Goal: Check status

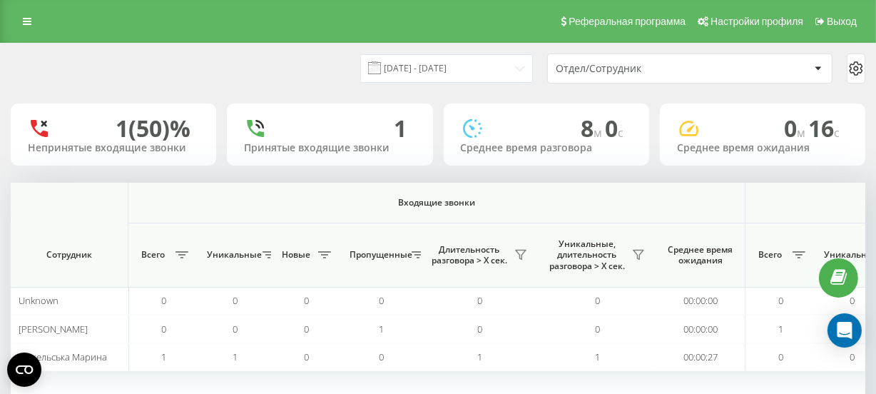
scroll to position [0, 1119]
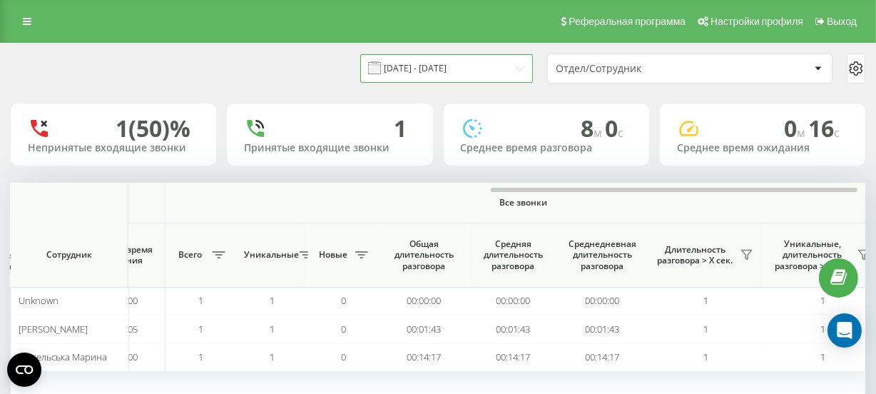
click at [417, 73] on input "[DATE] - [DATE]" at bounding box center [446, 68] width 173 height 28
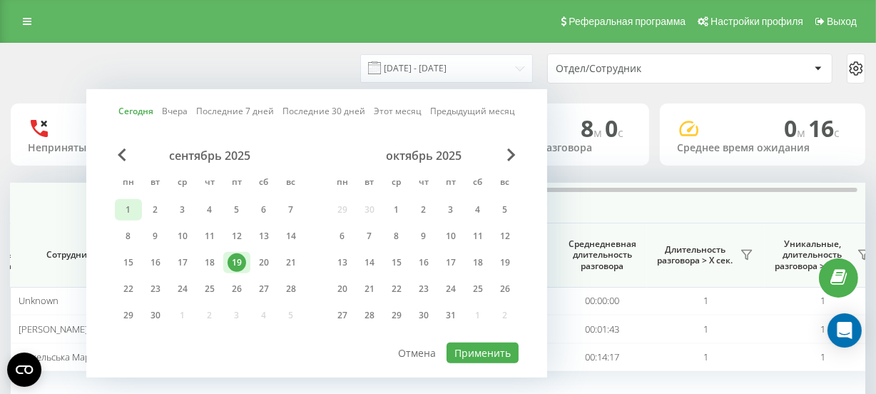
click at [122, 207] on div "1" at bounding box center [128, 209] width 19 height 19
click at [233, 258] on div "19" at bounding box center [237, 262] width 19 height 19
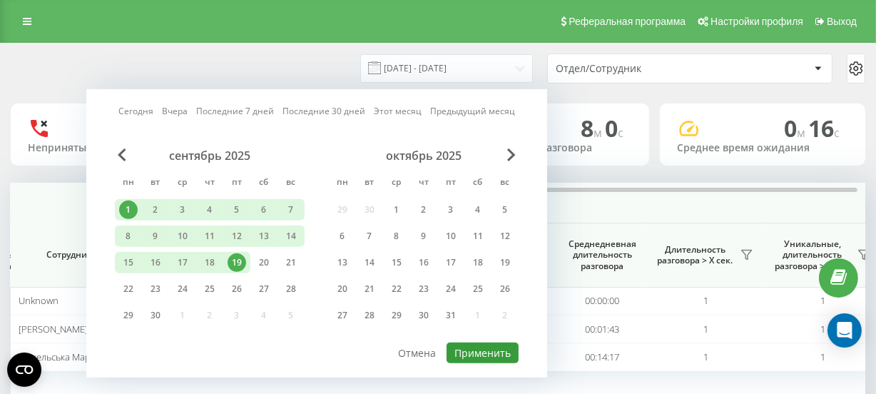
click at [471, 352] on button "Применить" at bounding box center [483, 352] width 72 height 21
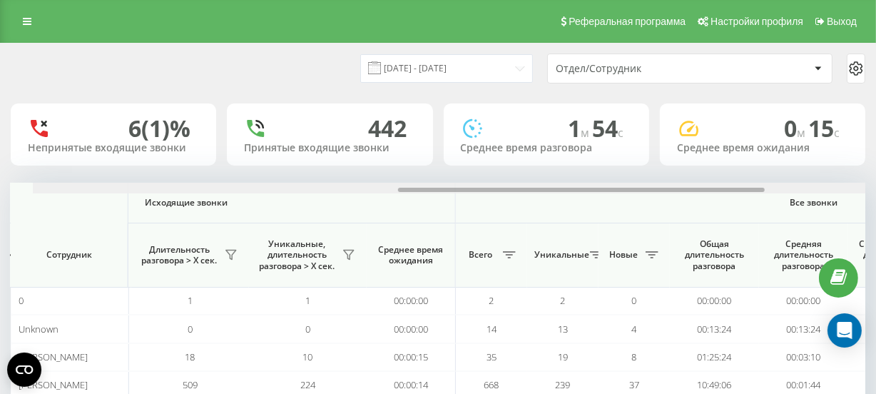
scroll to position [0, 987]
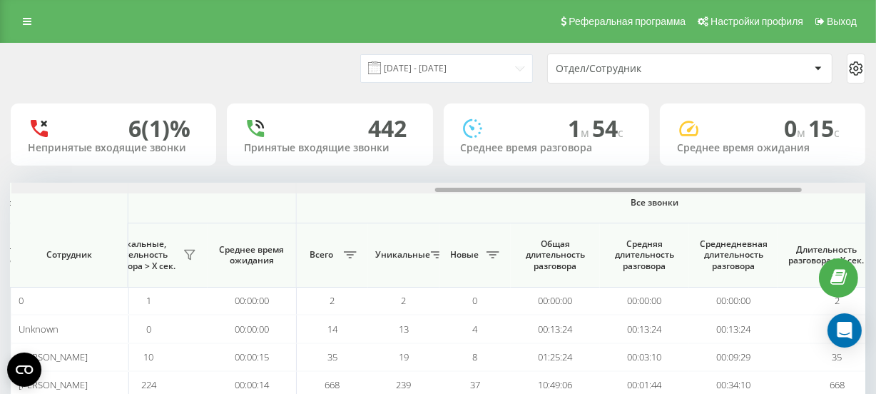
drag, startPoint x: 315, startPoint y: 189, endPoint x: 739, endPoint y: 177, distance: 424.6
click at [739, 177] on div "[DATE] - [DATE] Отдел/Сотрудник 6 (1)% Непринятые входящие звонки 442 Принятые …" at bounding box center [438, 284] width 855 height 481
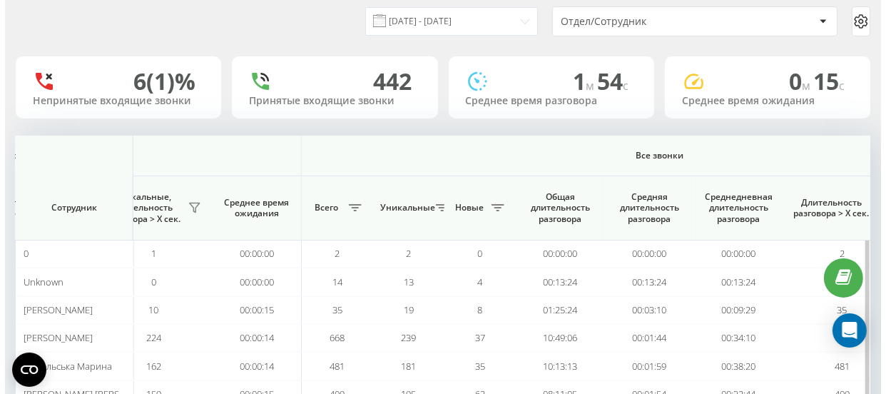
scroll to position [0, 0]
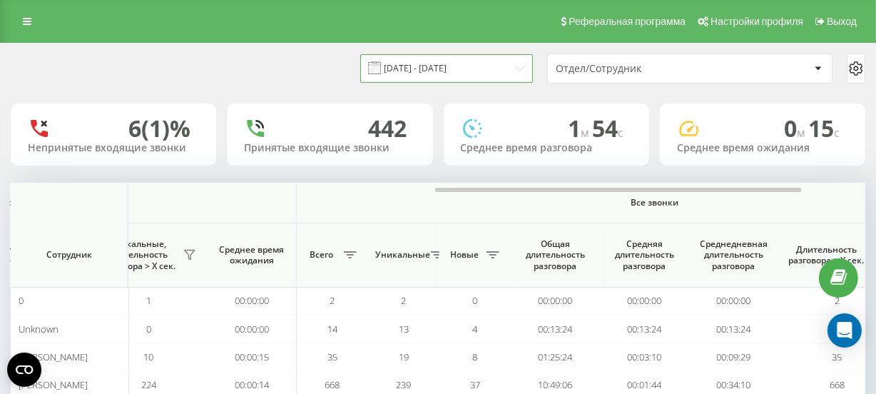
click at [451, 71] on input "[DATE] - [DATE]" at bounding box center [446, 68] width 173 height 28
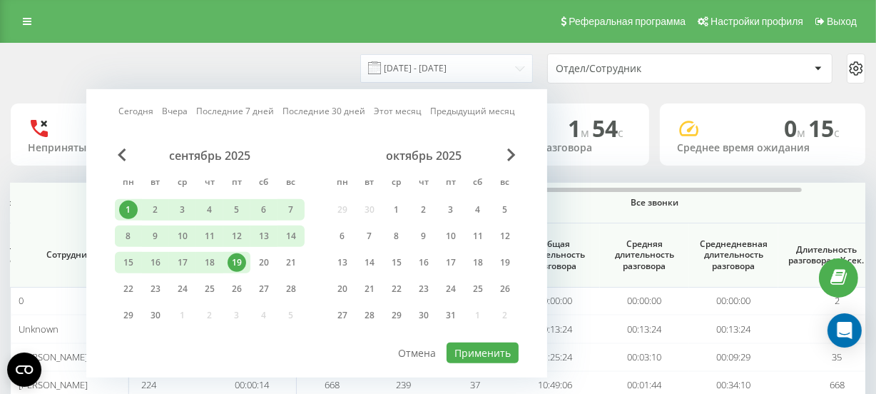
click at [235, 258] on div "19" at bounding box center [237, 262] width 19 height 19
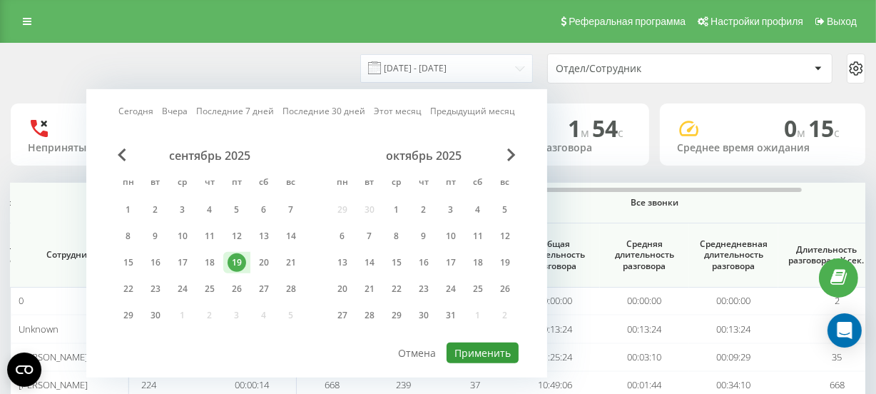
click at [484, 347] on button "Применить" at bounding box center [483, 352] width 72 height 21
type input "[DATE] - [DATE]"
